Goal: Information Seeking & Learning: Learn about a topic

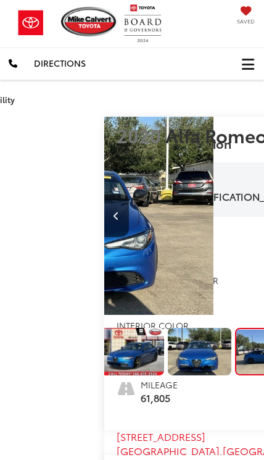
scroll to position [0, 529]
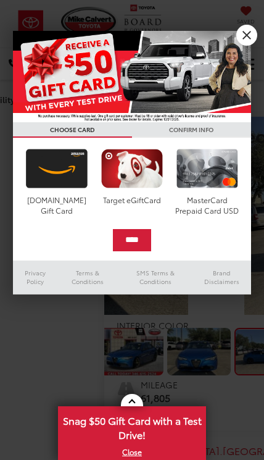
click at [252, 180] on div at bounding box center [132, 230] width 264 height 460
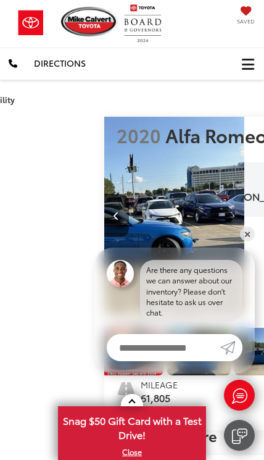
scroll to position [0, 59]
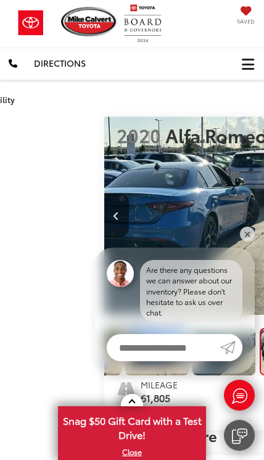
scroll to position [0, 115]
click at [243, 236] on link "✕" at bounding box center [247, 234] width 15 height 15
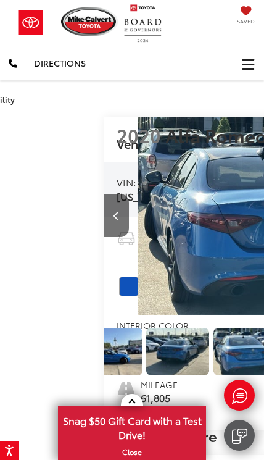
scroll to position [0, 170]
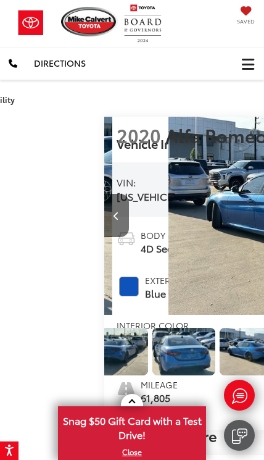
scroll to position [0, 226]
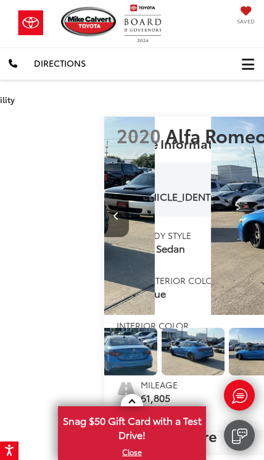
scroll to position [0, 281]
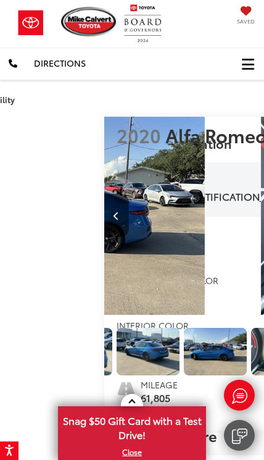
scroll to position [0, 0]
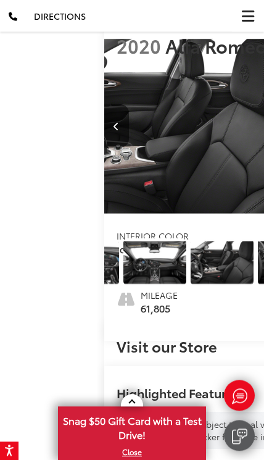
click at [114, 124] on icon "Previous image" at bounding box center [117, 126] width 6 height 9
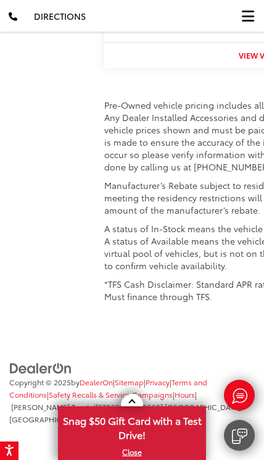
click at [239, 61] on strong "View Vehicle" at bounding box center [264, 55] width 51 height 11
